Goal: Task Accomplishment & Management: Complete application form

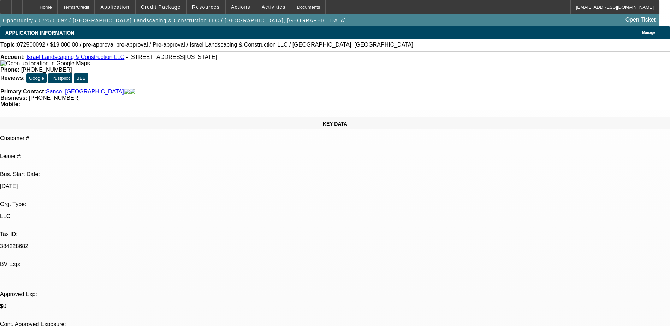
select select "0"
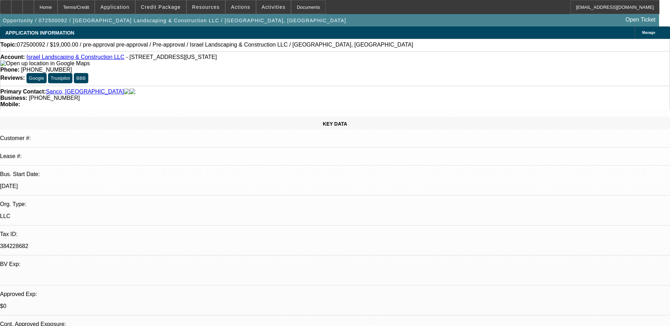
select select "0"
select select "1"
select select "6"
select select "1"
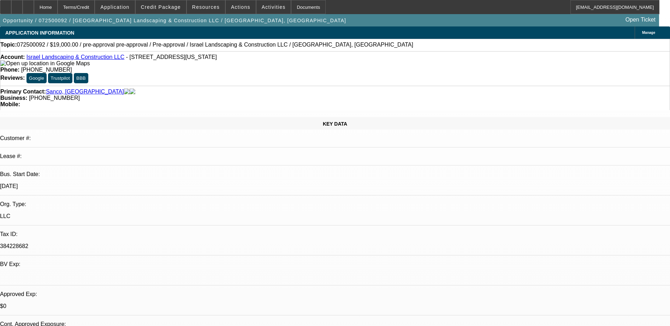
select select "1"
select select "6"
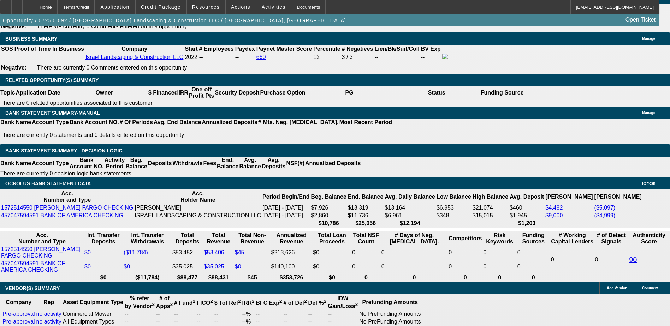
scroll to position [1130, 0]
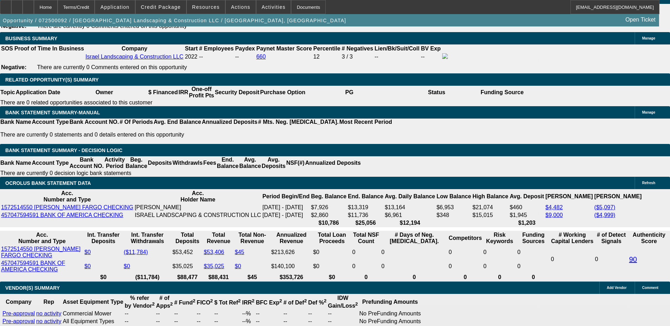
type input "UNKNOWN"
type input "13."
type input "$432.31"
type input "13.9"
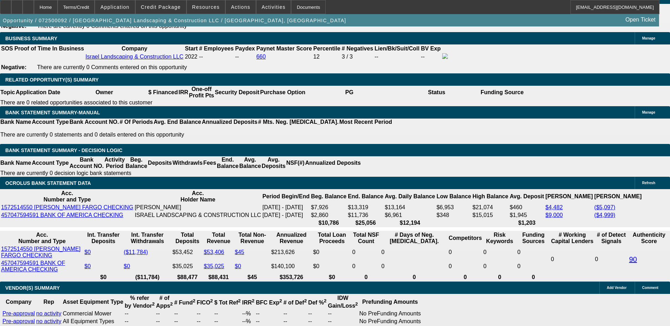
type input "$441.11"
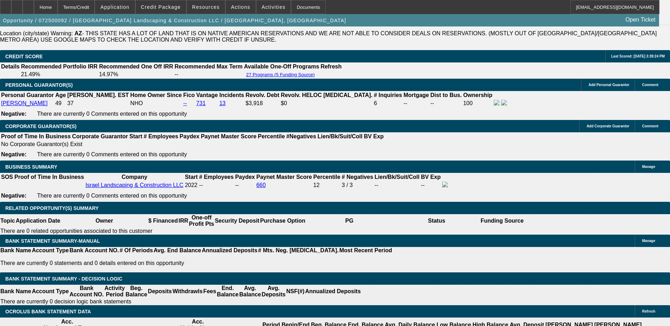
scroll to position [988, 0]
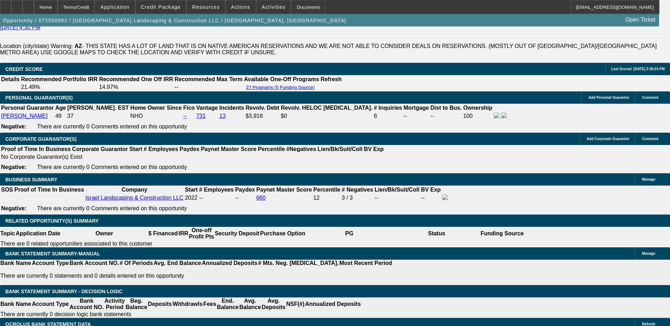
type input "13.9"
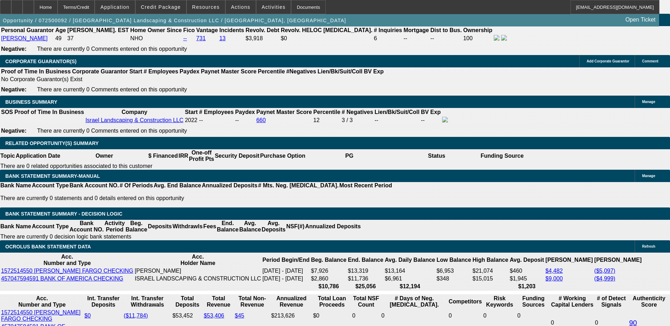
scroll to position [1130, 0]
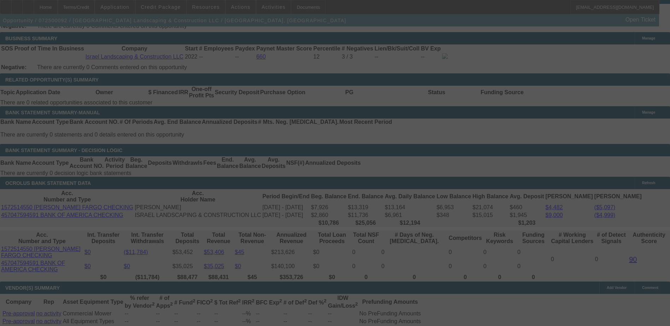
select select "0"
select select "6"
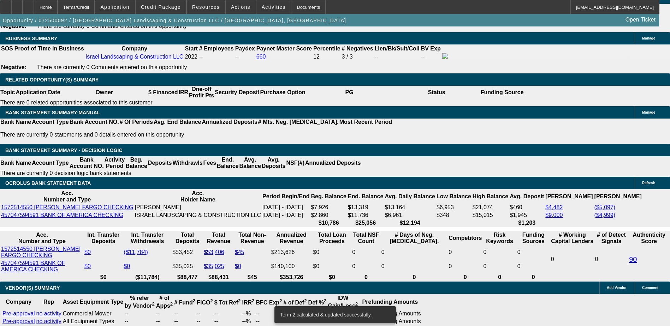
scroll to position [1126, 0]
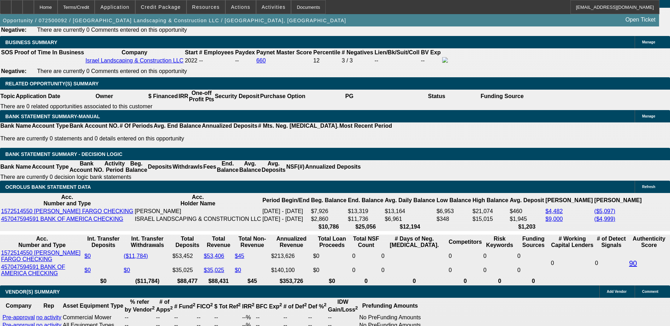
type input "13."
type input "UNKNOWN"
type input "$432.31"
type input "13.8"
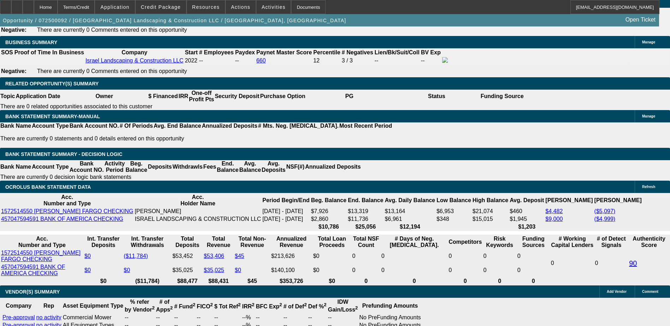
type input "$440.13"
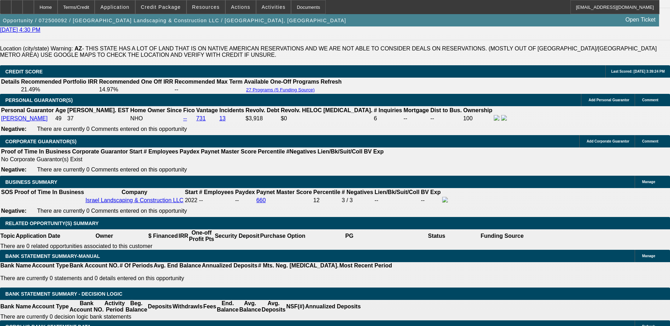
scroll to position [985, 0]
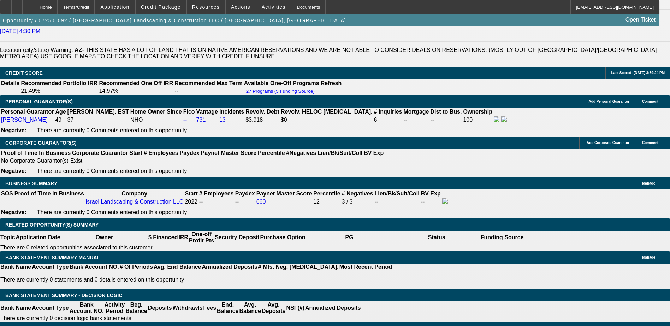
type input "13.8"
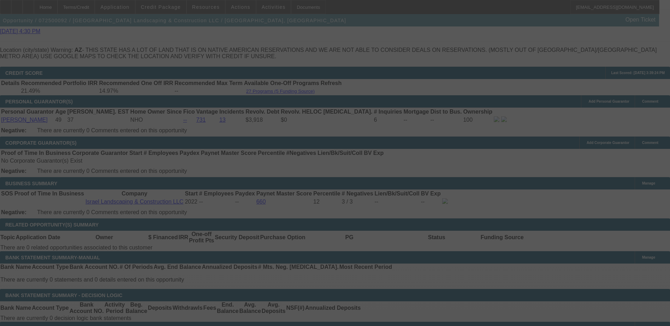
select select "0"
select select "6"
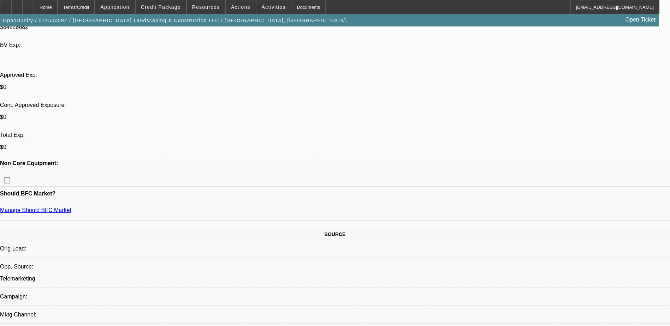
scroll to position [219, 0]
click at [156, 9] on span "Credit Package" at bounding box center [161, 7] width 40 height 6
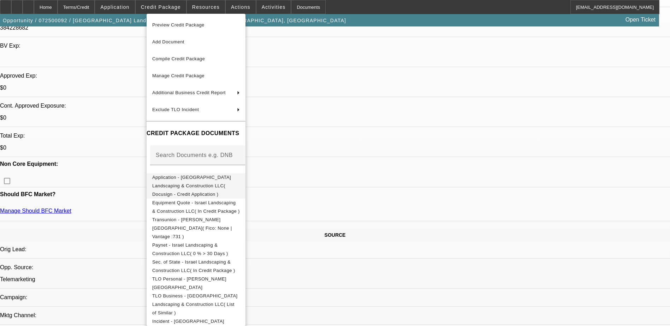
click at [213, 181] on span "Application - [GEOGRAPHIC_DATA] Landscaping & Construction LLC( Docusign - Cred…" at bounding box center [191, 186] width 79 height 22
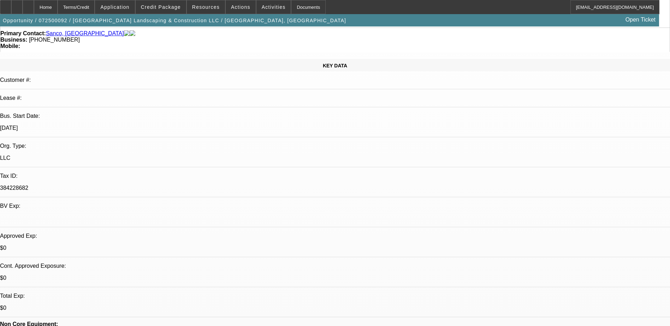
scroll to position [0, 0]
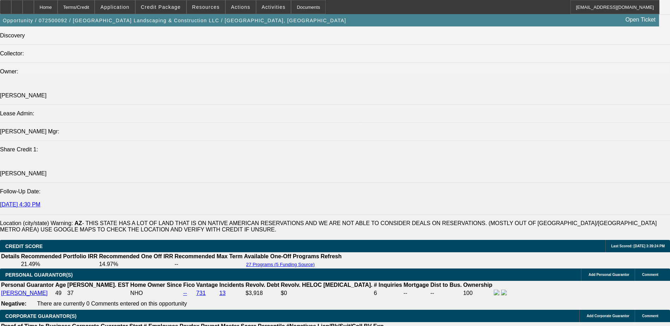
scroll to position [812, 0]
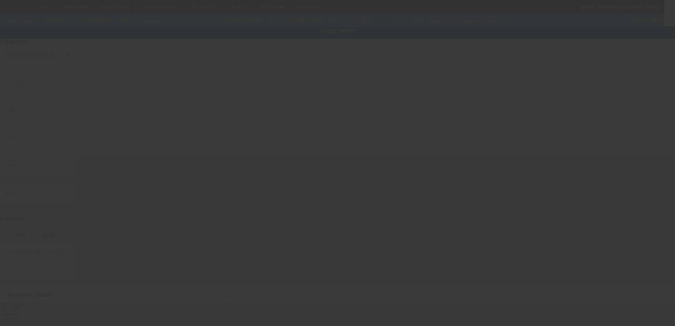
type input "pre-approval"
radio input "true"
type textarea "Commercial Mower"
type input "[STREET_ADDRESS][US_STATE]"
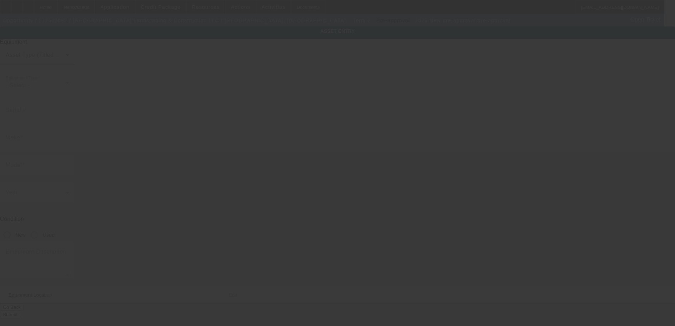
type input "[PERSON_NAME]"
type input "85225"
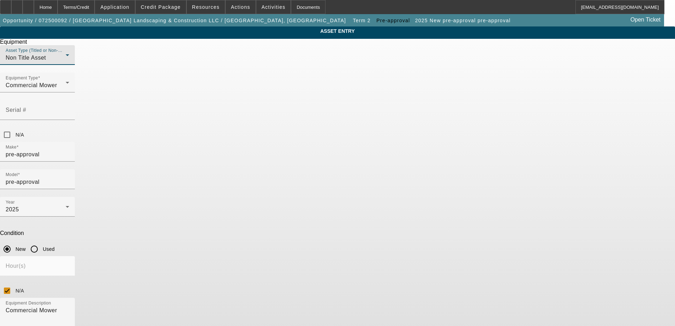
click at [66, 62] on div "Non Title Asset" at bounding box center [36, 58] width 60 height 8
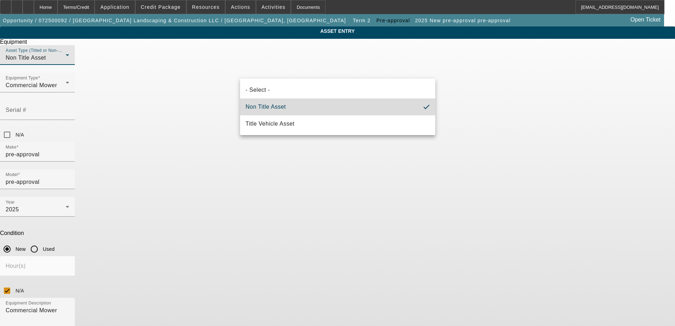
click at [316, 105] on mat-option "Non Title Asset" at bounding box center [337, 106] width 195 height 17
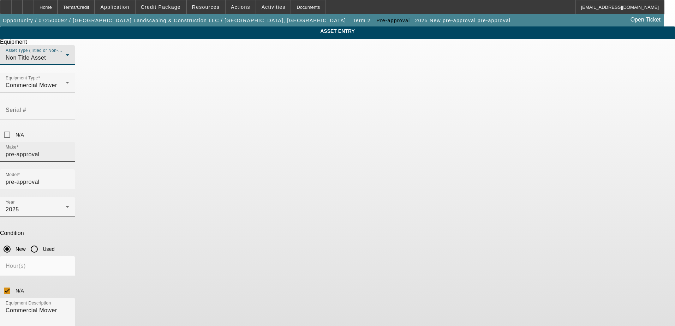
click at [69, 150] on input "pre-approval" at bounding box center [38, 154] width 64 height 8
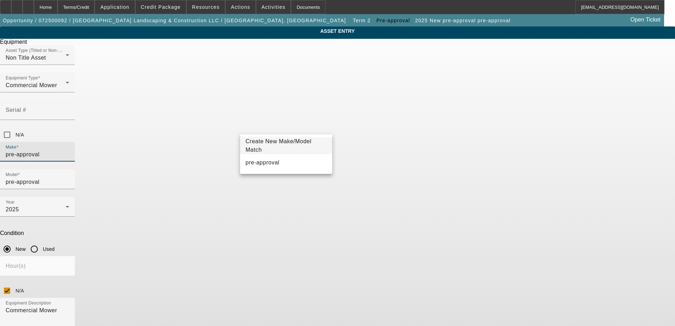
click at [226, 133] on div "ASSET ENTRY Delete asset Equipment Asset Type (Titled or Non-Titled) Non Title …" at bounding box center [337, 200] width 675 height 348
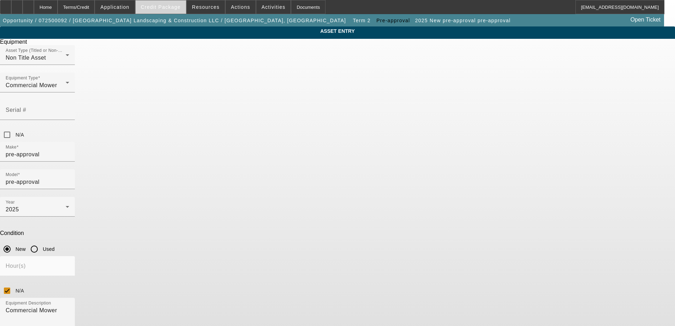
click at [168, 9] on span "Credit Package" at bounding box center [161, 7] width 40 height 6
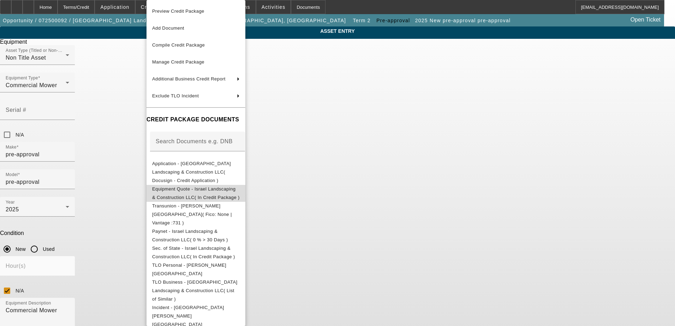
click at [207, 186] on span "Equipment Quote - Israel Landscaping & Construction LLC( In Credit Package )" at bounding box center [196, 193] width 88 height 14
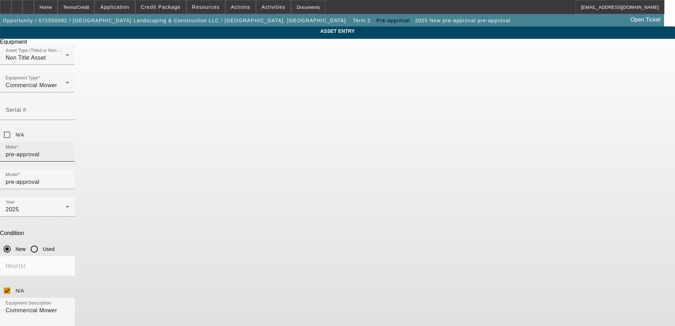
click at [69, 150] on input "pre-approval" at bounding box center [38, 154] width 64 height 8
click at [607, 198] on app-asset-collateral-manage "ASSET ENTRY Delete asset Equipment Asset Type (Titled or Non-Titled) Non Title …" at bounding box center [337, 200] width 675 height 348
click at [69, 150] on input "pre-approval" at bounding box center [38, 154] width 64 height 8
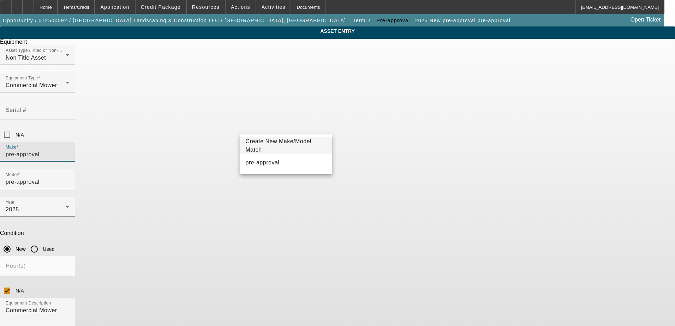
click at [69, 150] on input "pre-approval" at bounding box center [38, 154] width 64 height 8
type input "p"
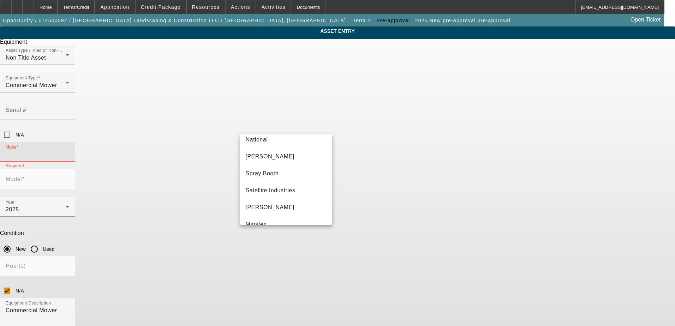
scroll to position [1118, 0]
click at [69, 150] on input "Make" at bounding box center [38, 154] width 64 height 8
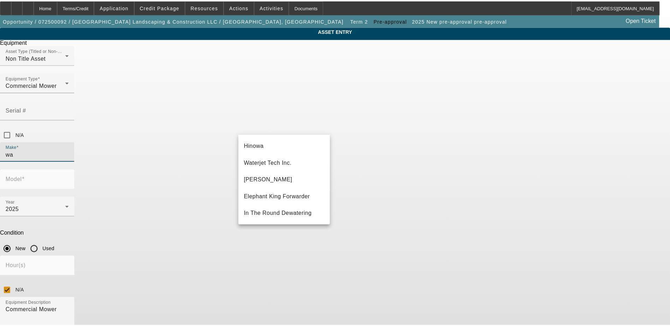
scroll to position [0, 0]
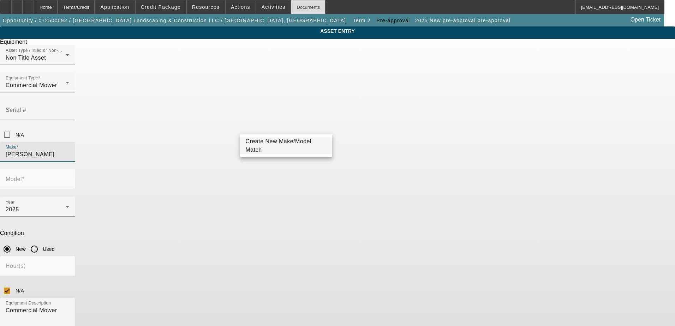
type input "[PERSON_NAME]"
click at [58, 5] on div "Home" at bounding box center [46, 7] width 24 height 14
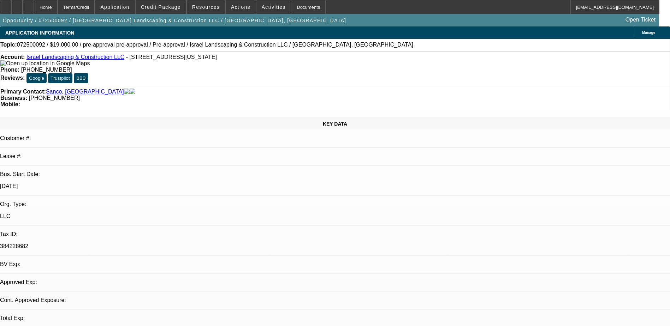
select select "0"
select select "6"
select select "0"
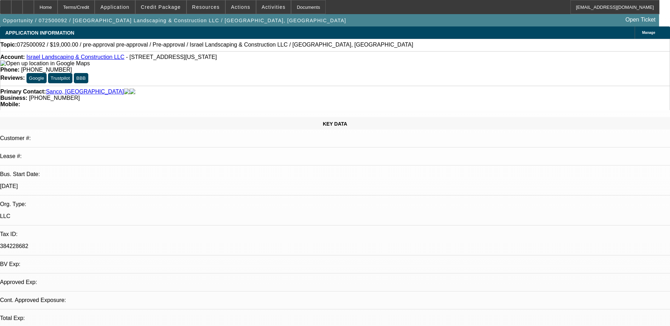
select select "0"
select select "6"
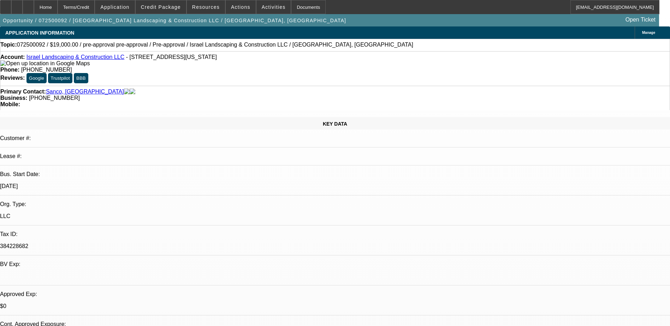
radio input "true"
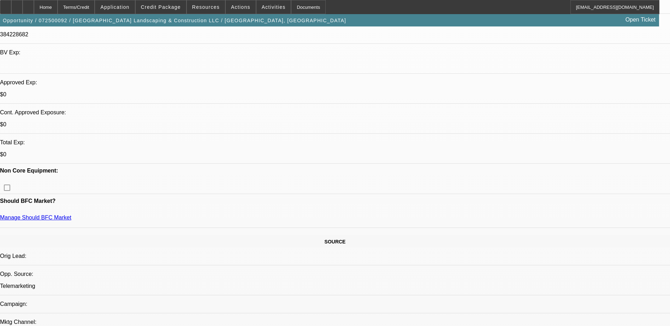
scroll to position [282, 0]
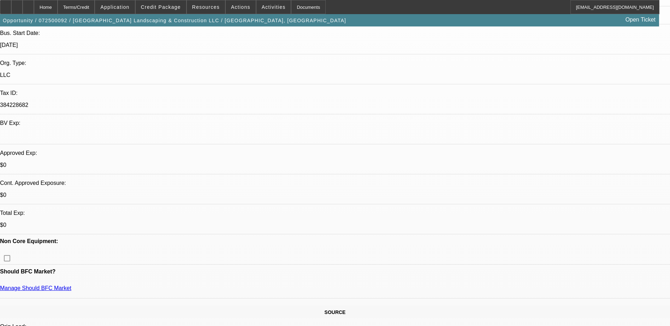
scroll to position [0, 0]
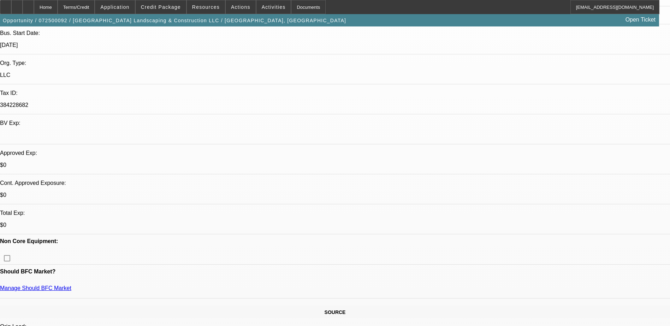
scroll to position [71, 0]
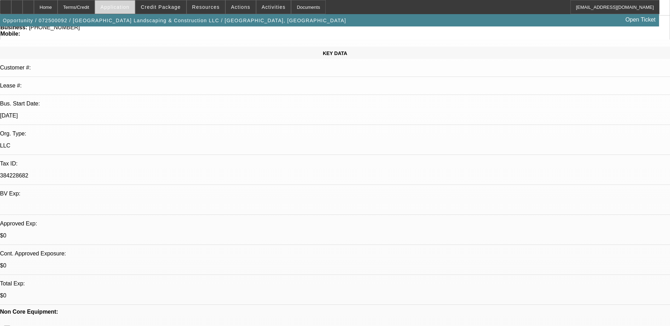
click at [129, 5] on span "Application" at bounding box center [114, 7] width 29 height 6
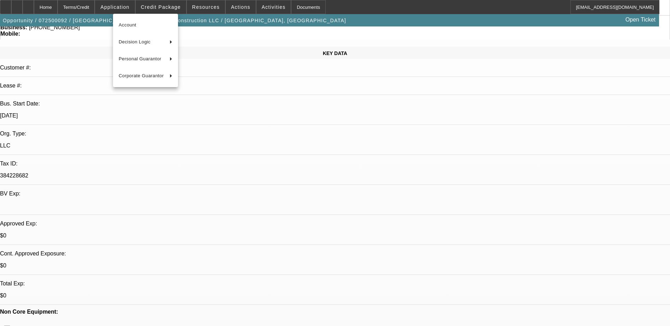
click at [172, 8] on div at bounding box center [335, 163] width 670 height 326
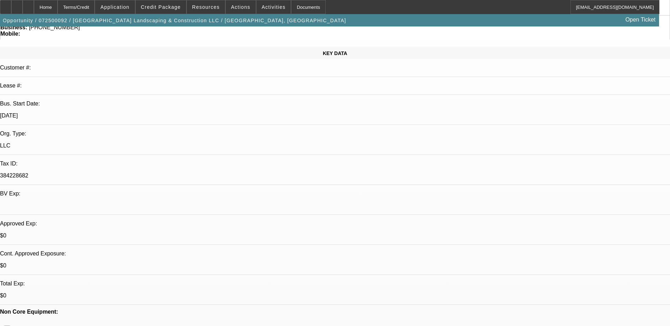
click at [172, 8] on span "Credit Package" at bounding box center [161, 7] width 40 height 6
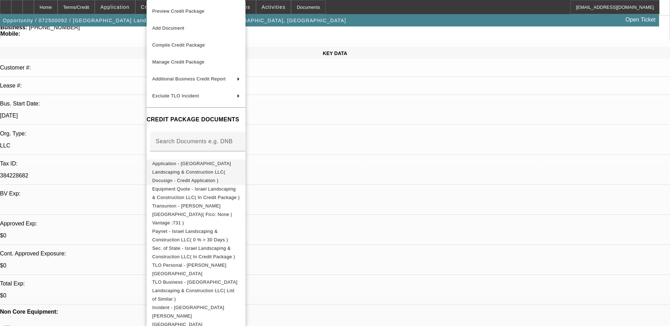
click at [198, 166] on span "Application - [GEOGRAPHIC_DATA] Landscaping & Construction LLC( Docusign - Cred…" at bounding box center [191, 172] width 79 height 22
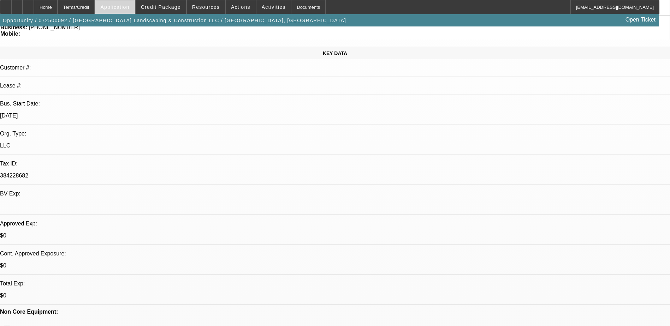
click at [129, 10] on span "Application" at bounding box center [114, 7] width 29 height 6
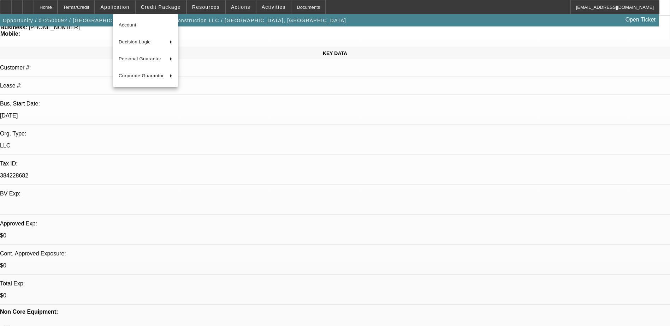
click at [171, 7] on div at bounding box center [335, 163] width 670 height 326
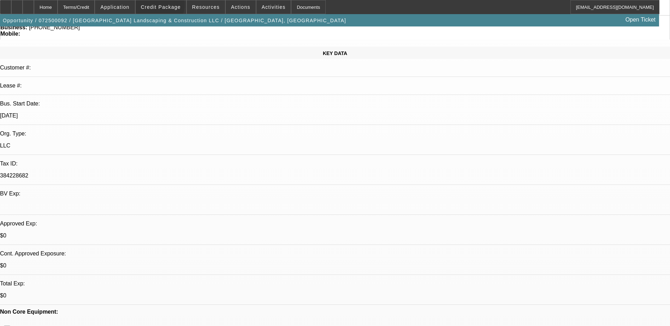
click at [171, 7] on span "Credit Package" at bounding box center [161, 7] width 40 height 6
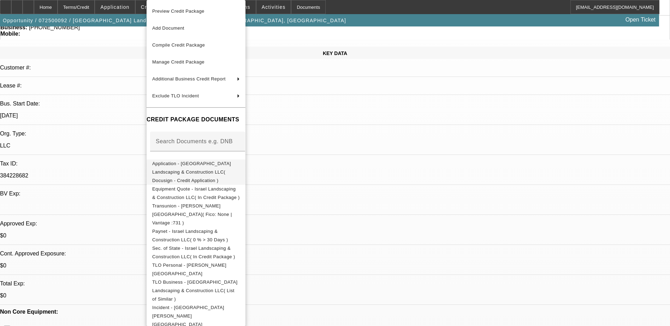
click at [213, 163] on span "Application - [GEOGRAPHIC_DATA] Landscaping & Construction LLC( Docusign - Cred…" at bounding box center [191, 172] width 79 height 22
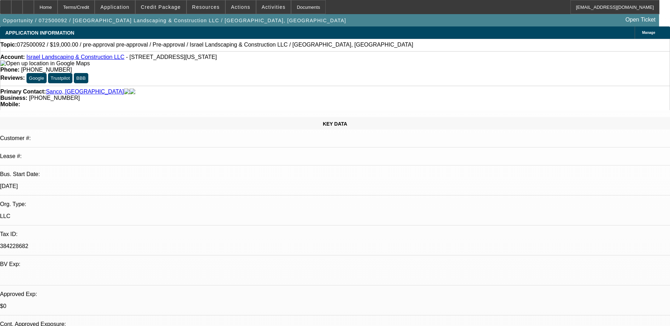
scroll to position [17, 0]
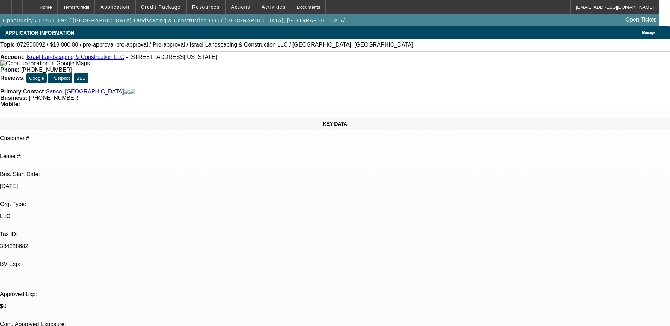
scroll to position [0, 0]
type textarea "Israel is owner of Israel Landscaping & Construction LLC established in [DATE].…"
drag, startPoint x: 462, startPoint y: 136, endPoint x: 469, endPoint y: 138, distance: 7.5
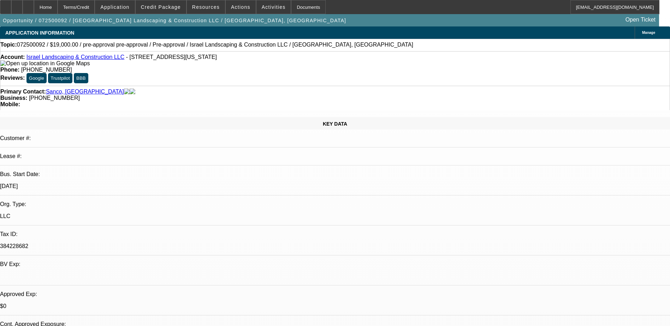
drag, startPoint x: 463, startPoint y: 137, endPoint x: 499, endPoint y: 153, distance: 39.3
paste textarea "Israel is owner of Israel Landscaping & Construction LLC established in [DATE].…"
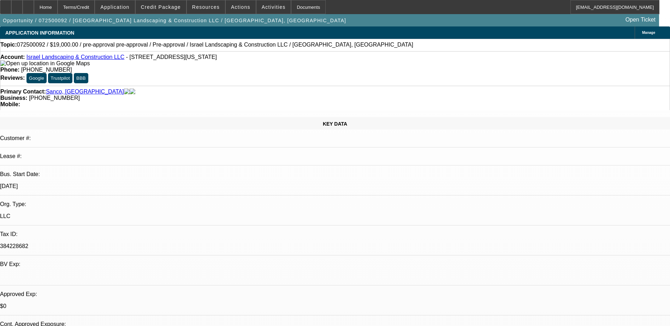
scroll to position [34, 0]
type textarea "Israel is owner of Israel Landscaping & Construction LLC established in [DATE].…"
radio input "true"
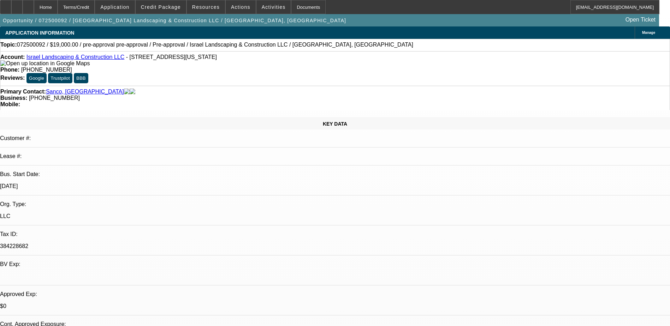
scroll to position [0, 0]
click at [28, 5] on icon at bounding box center [28, 5] width 0 height 0
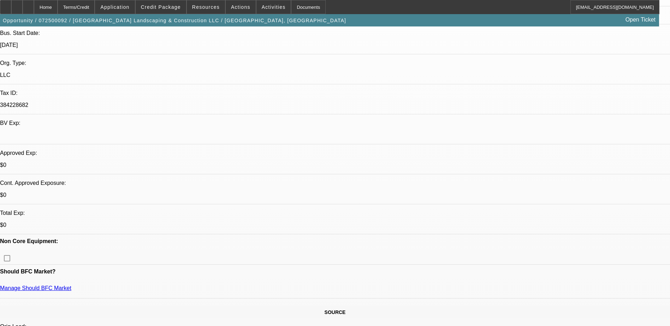
select select "0"
select select "6"
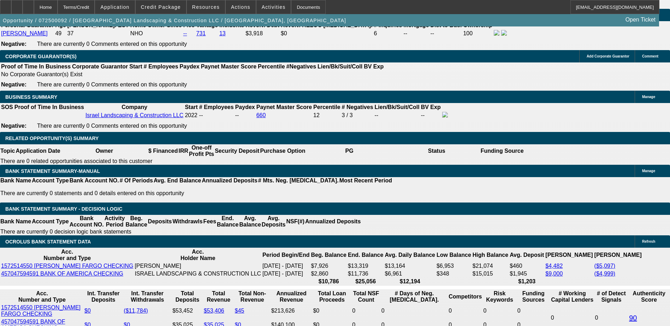
scroll to position [1055, 0]
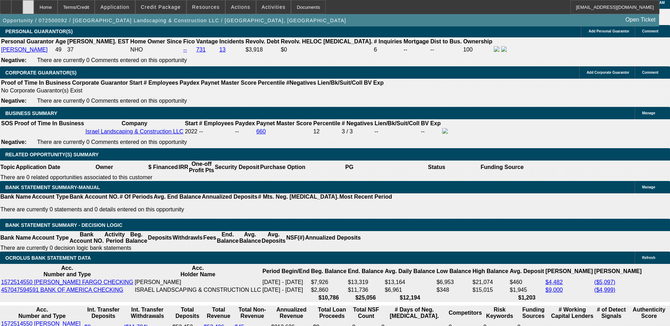
click at [28, 5] on icon at bounding box center [28, 5] width 0 height 0
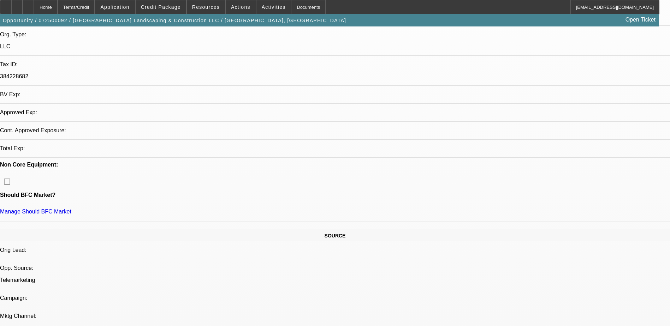
select select "0"
select select "6"
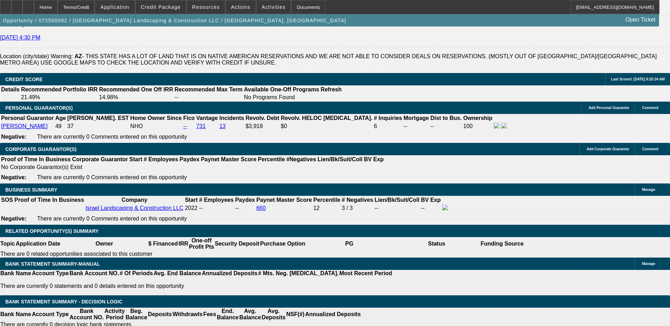
scroll to position [994, 0]
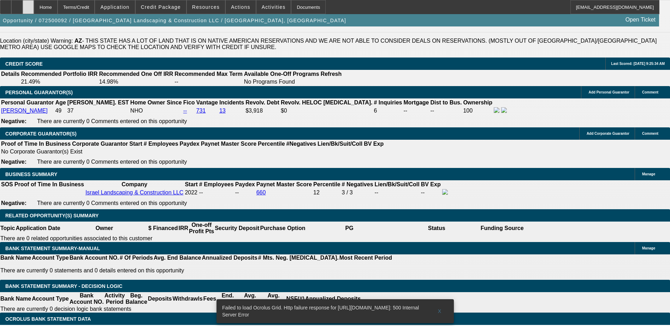
click at [34, 2] on div at bounding box center [28, 7] width 11 height 14
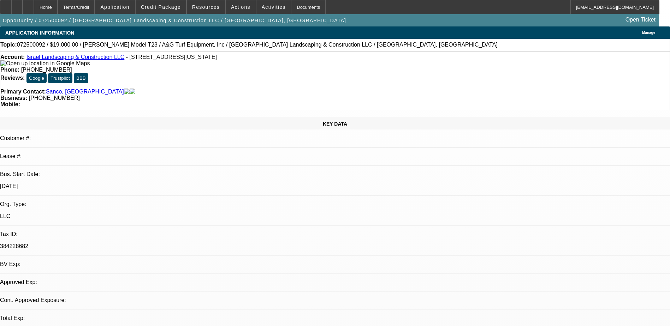
select select "0"
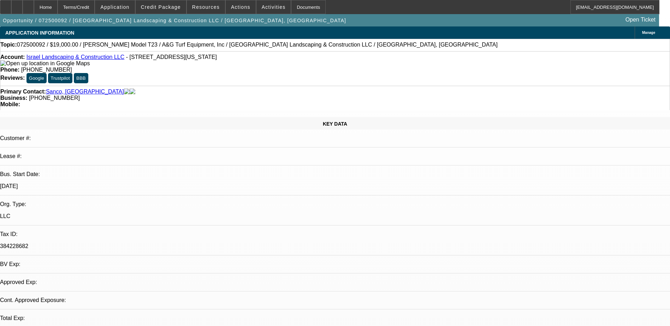
select select "0"
select select "1"
select select "6"
select select "1"
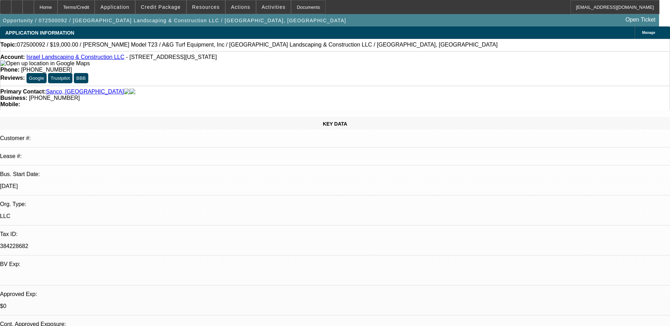
select select "1"
select select "6"
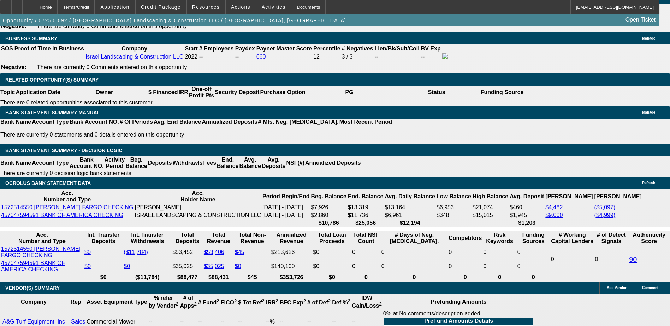
scroll to position [1170, 0]
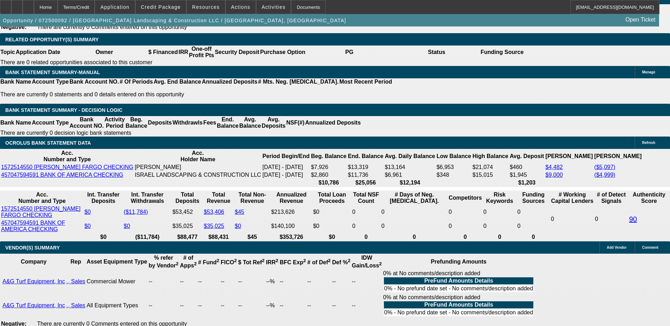
type input "44"
type input "UNKNOWN"
type input "440"
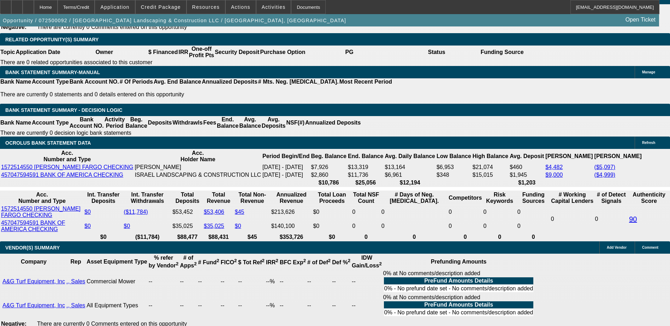
type input "13.8"
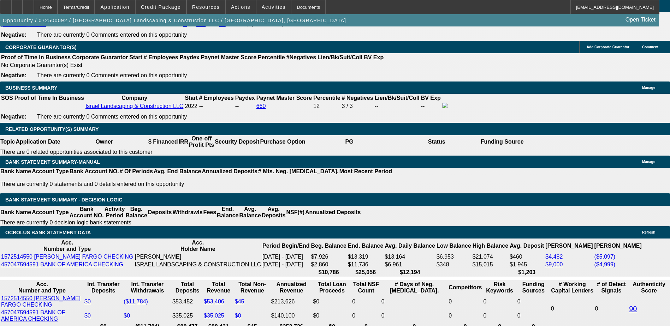
scroll to position [1064, 0]
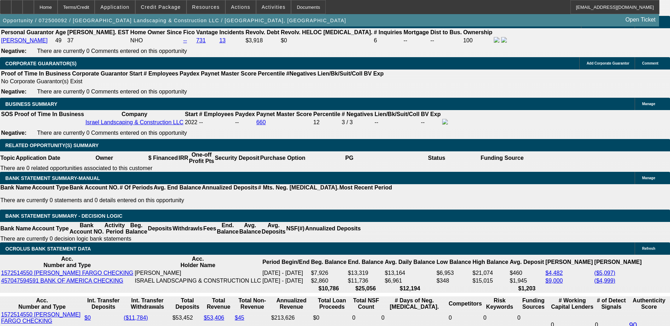
type input "$440.00"
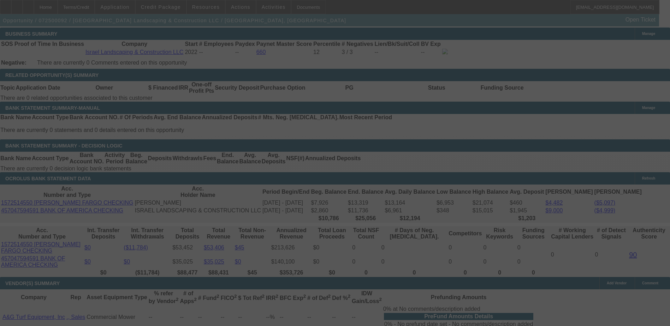
scroll to position [1135, 0]
select select "0"
select select "6"
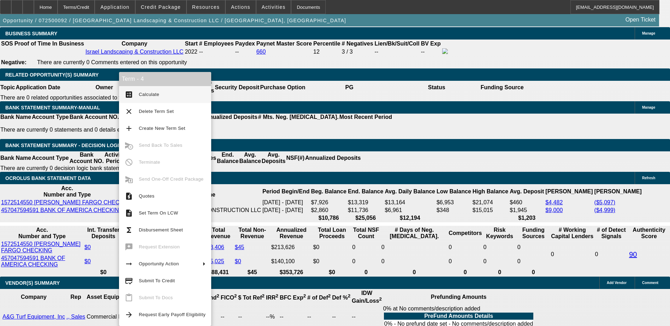
drag, startPoint x: 339, startPoint y: 175, endPoint x: 440, endPoint y: 150, distance: 103.5
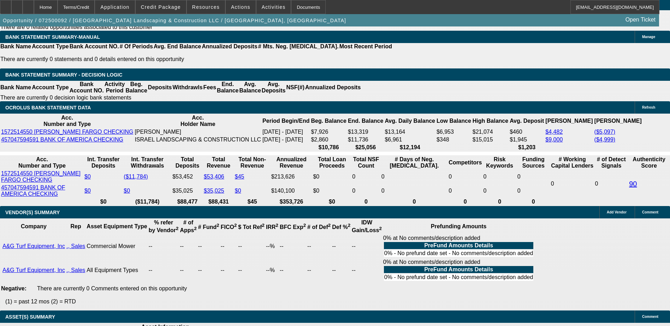
scroll to position [1170, 0]
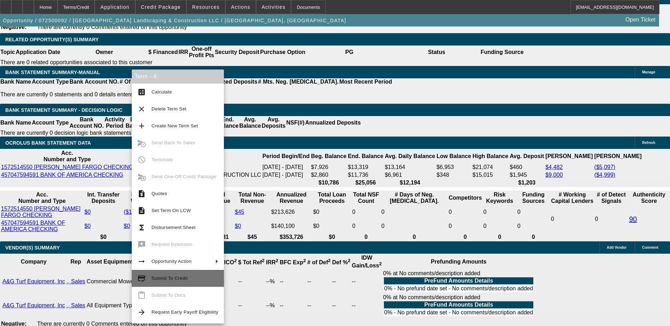
click at [181, 280] on span "Submit To Credit" at bounding box center [169, 278] width 36 height 5
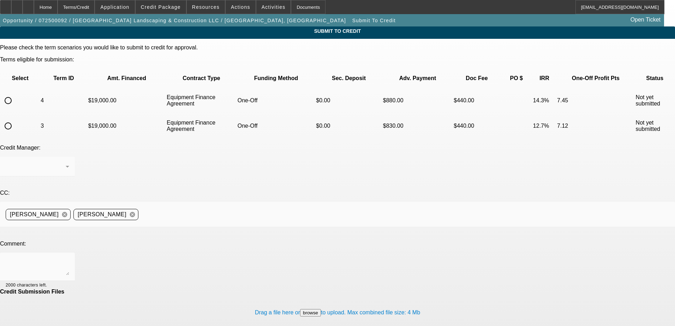
click at [15, 94] on input "radio" at bounding box center [8, 101] width 14 height 14
radio input "true"
click at [69, 258] on textarea at bounding box center [38, 266] width 64 height 17
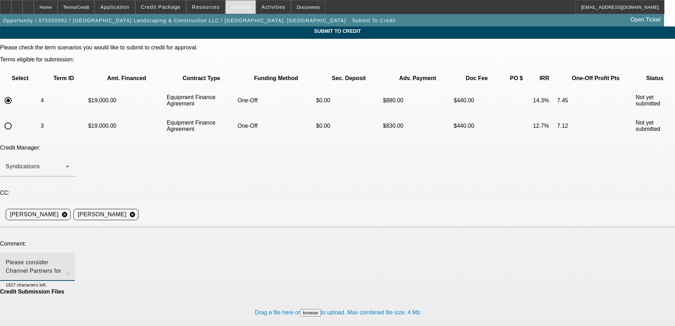
type textarea "Please consider Channel Partners for this deal, thank you for your time."
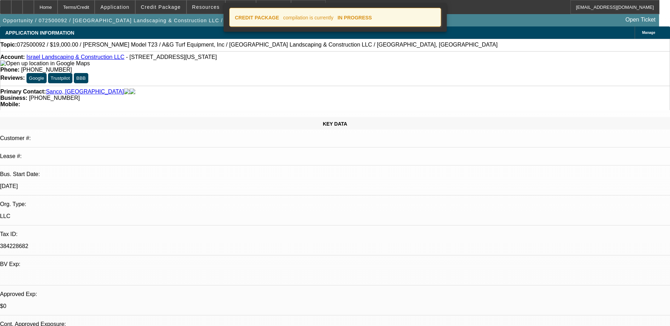
select select "0"
select select "6"
select select "0"
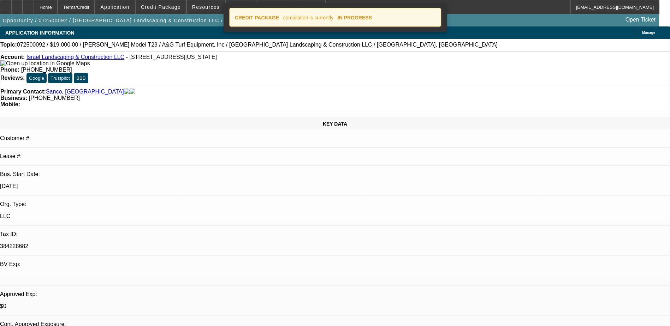
select select "0"
select select "6"
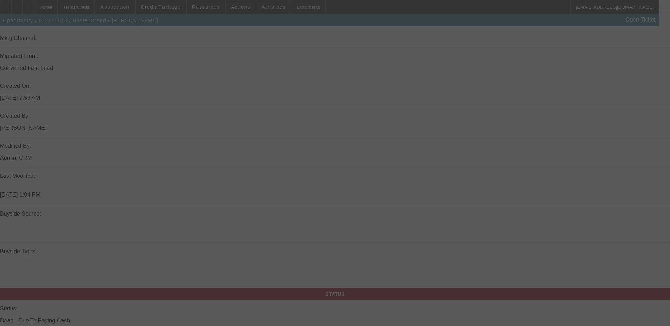
scroll to position [581, 0]
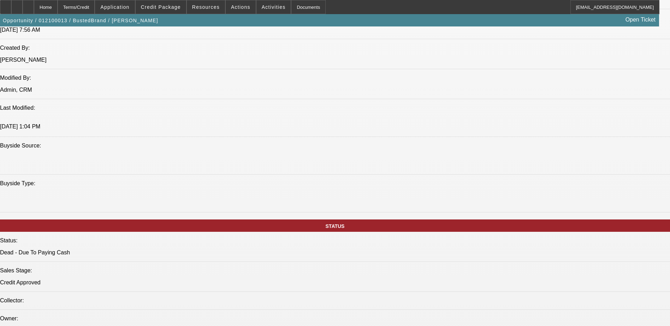
select select "0"
select select "2"
select select "0.1"
select select "0"
select select "2"
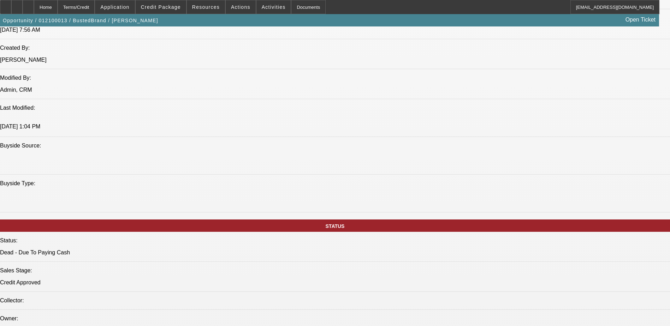
select select "0.1"
select select "0"
select select "2"
select select "0.1"
select select "1"
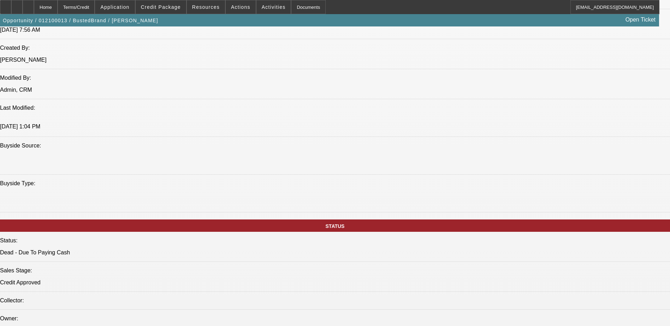
select select "2"
select select "4"
select select "1"
select select "2"
select select "4"
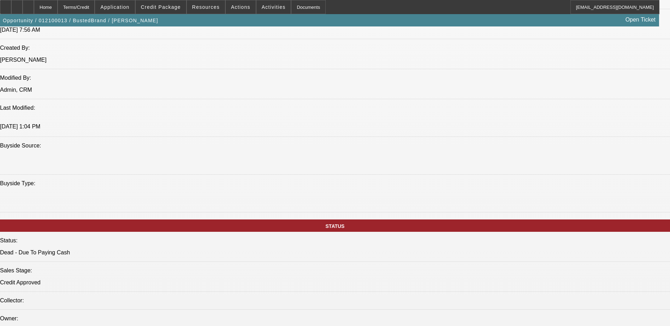
select select "1"
select select "2"
select select "4"
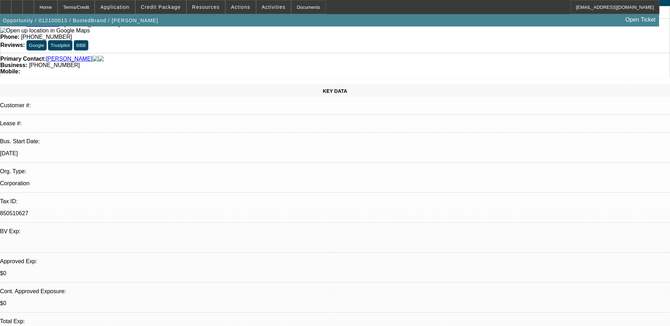
scroll to position [28, 0]
